Goal: Transaction & Acquisition: Purchase product/service

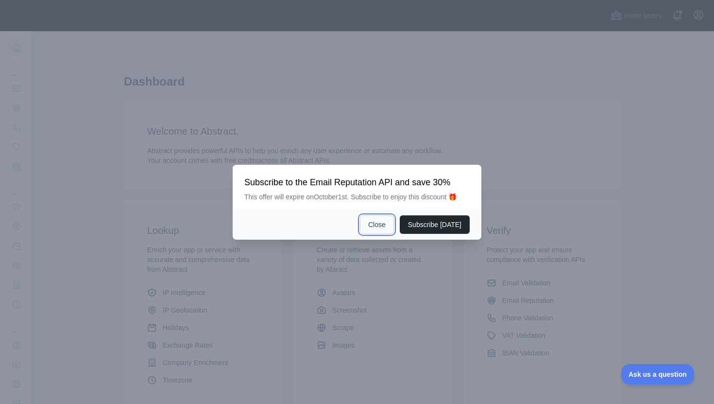
click at [384, 219] on button "Close" at bounding box center [377, 224] width 34 height 18
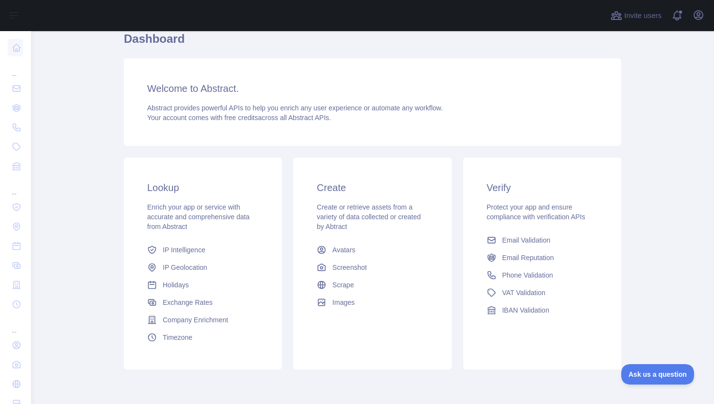
scroll to position [61, 0]
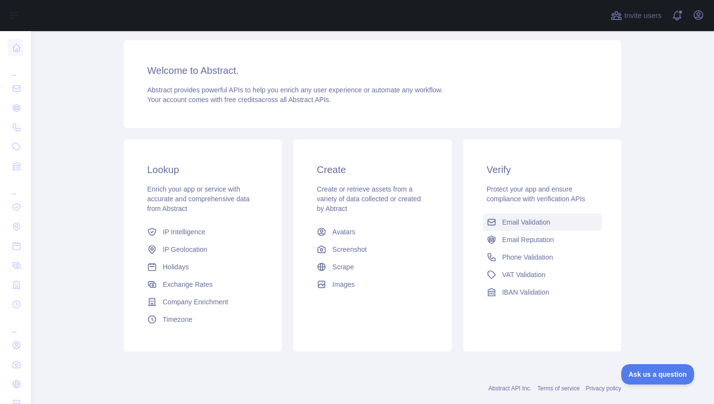
click at [540, 219] on span "Email Validation" at bounding box center [526, 222] width 48 height 10
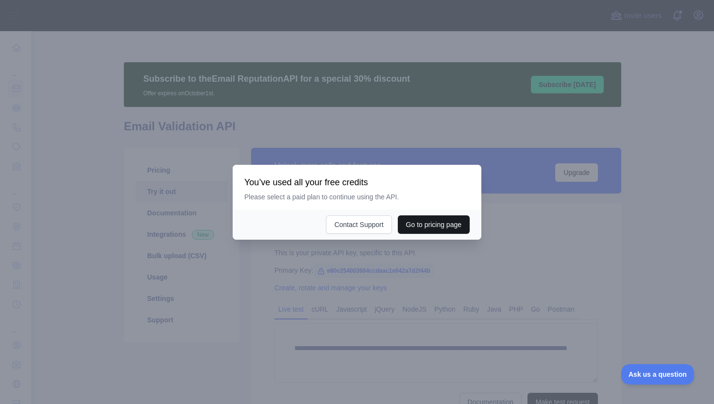
click at [410, 227] on button "Go to pricing page" at bounding box center [434, 224] width 72 height 18
click at [390, 258] on div at bounding box center [357, 202] width 714 height 404
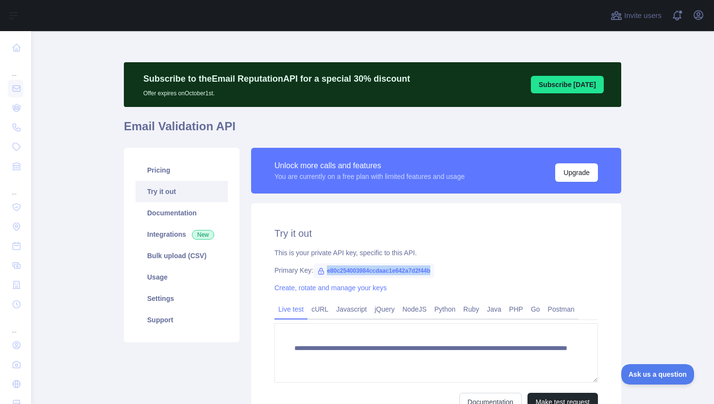
drag, startPoint x: 329, startPoint y: 271, endPoint x: 451, endPoint y: 269, distance: 121.9
click at [451, 269] on div "Primary Key: e80c254003984ccdaac1e642a7d2f44b" at bounding box center [435, 270] width 323 height 10
click at [508, 267] on div "Primary Key: e80c254003984ccdaac1e642a7d2f44b" at bounding box center [435, 270] width 323 height 10
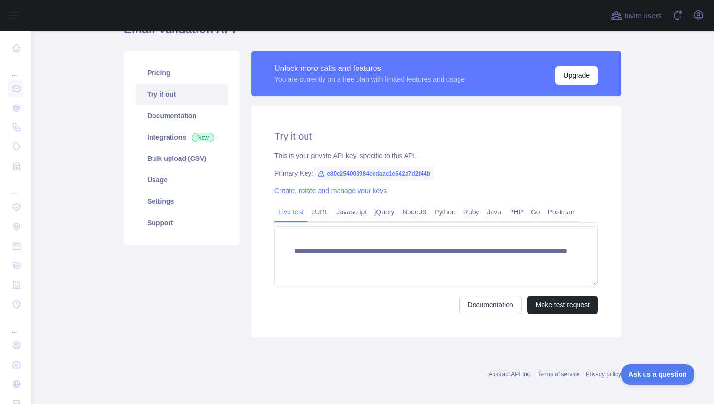
scroll to position [102, 0]
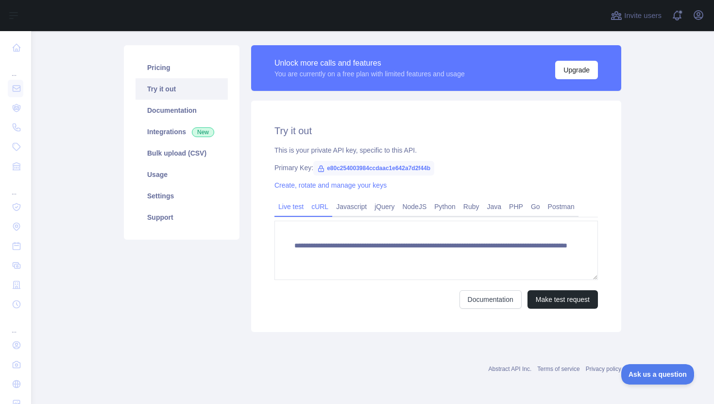
click at [323, 208] on link "cURL" at bounding box center [319, 207] width 25 height 16
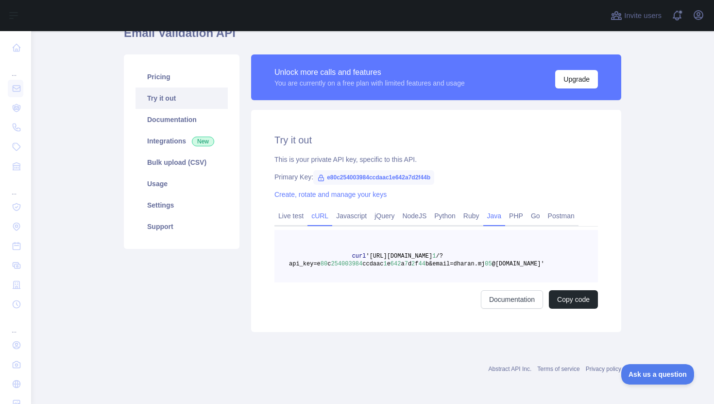
scroll to position [93, 0]
click at [289, 216] on link "Live test" at bounding box center [290, 216] width 33 height 16
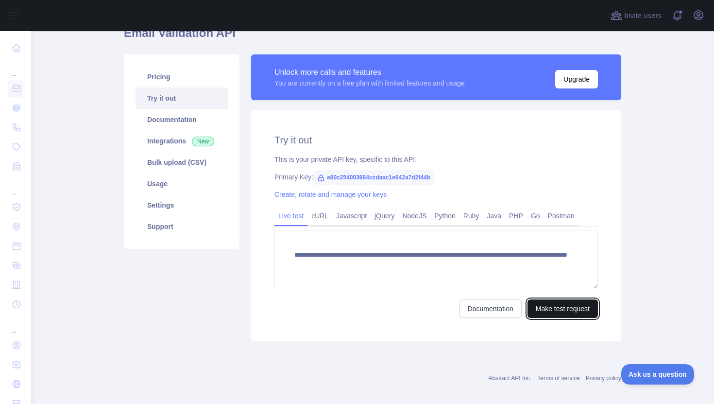
click at [566, 309] on button "Make test request" at bounding box center [562, 308] width 70 height 18
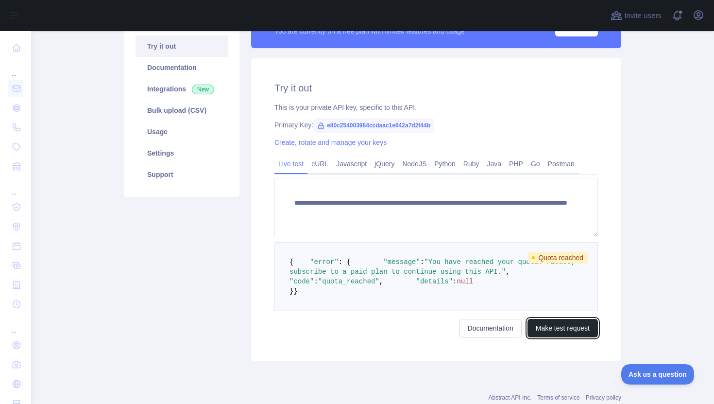
scroll to position [153, 0]
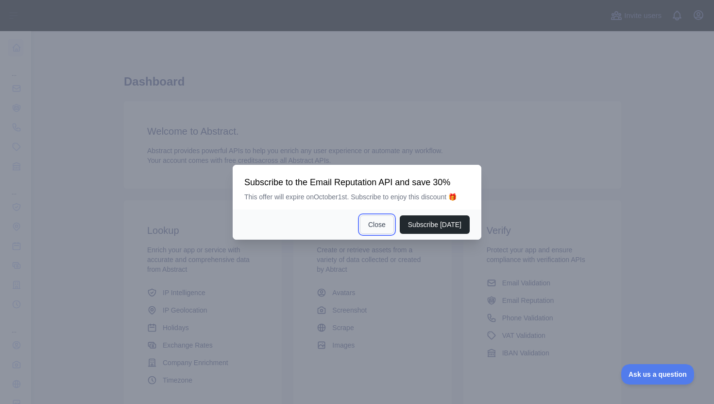
click at [382, 225] on button "Close" at bounding box center [377, 224] width 34 height 18
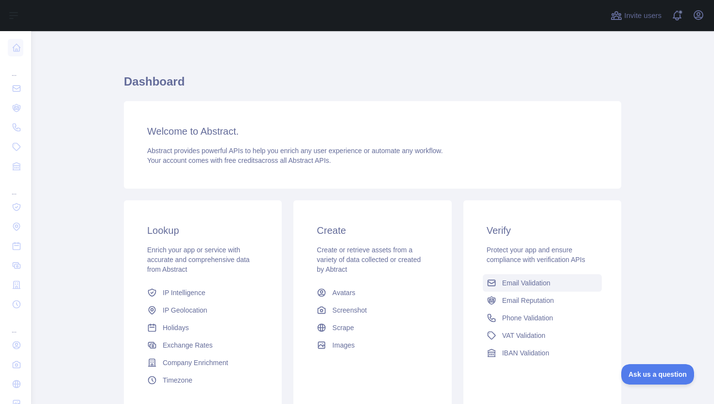
click at [528, 280] on span "Email Validation" at bounding box center [526, 283] width 48 height 10
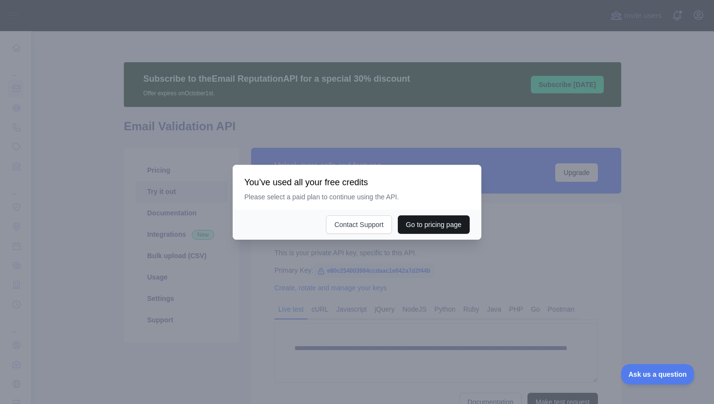
click at [421, 226] on button "Go to pricing page" at bounding box center [434, 224] width 72 height 18
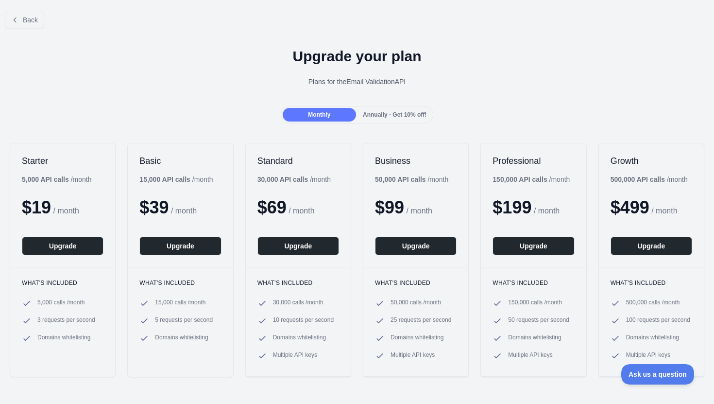
click at [393, 107] on div "Monthly Annually - Get 10% off!" at bounding box center [357, 114] width 153 height 17
click at [393, 111] on div "Annually - Get 10% off!" at bounding box center [394, 115] width 73 height 14
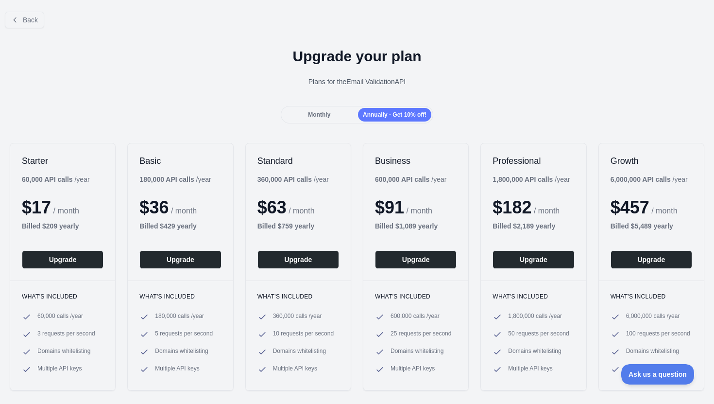
click at [317, 115] on span "Monthly" at bounding box center [319, 114] width 22 height 7
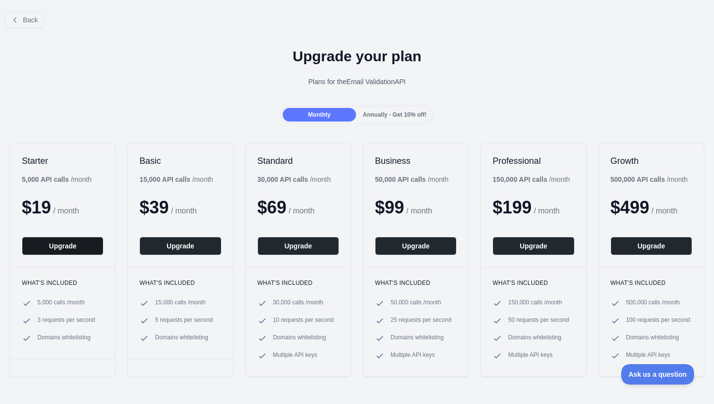
click at [56, 245] on button "Upgrade" at bounding box center [63, 245] width 82 height 18
